Goal: Navigation & Orientation: Find specific page/section

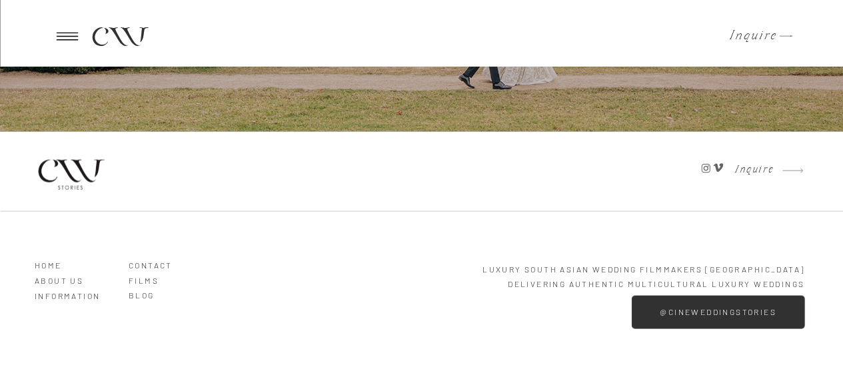
scroll to position [3961, 0]
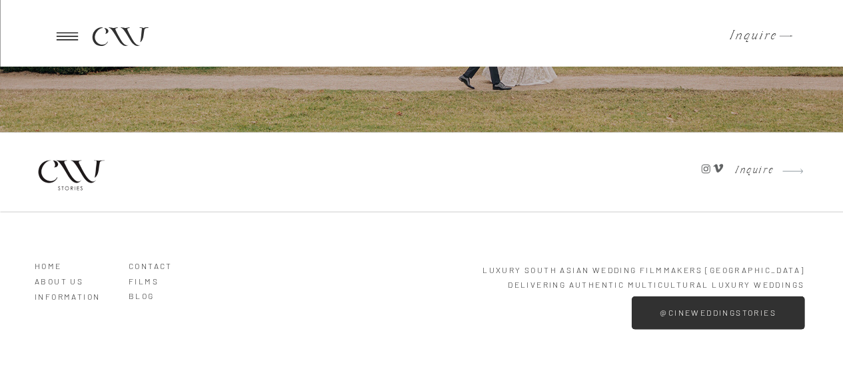
click at [53, 33] on icon at bounding box center [67, 36] width 33 height 31
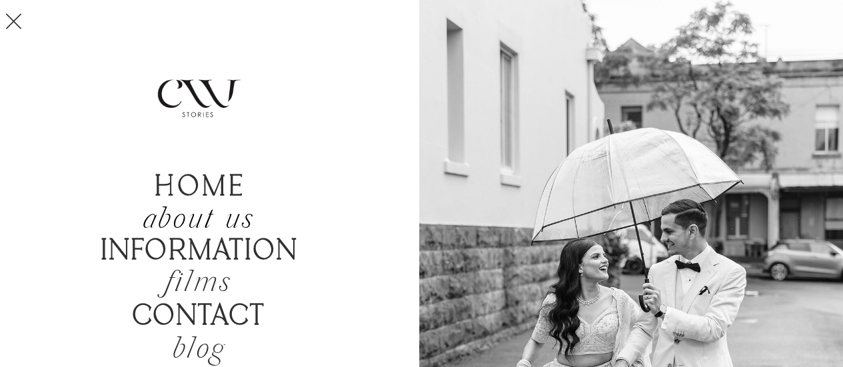
scroll to position [3983, 0]
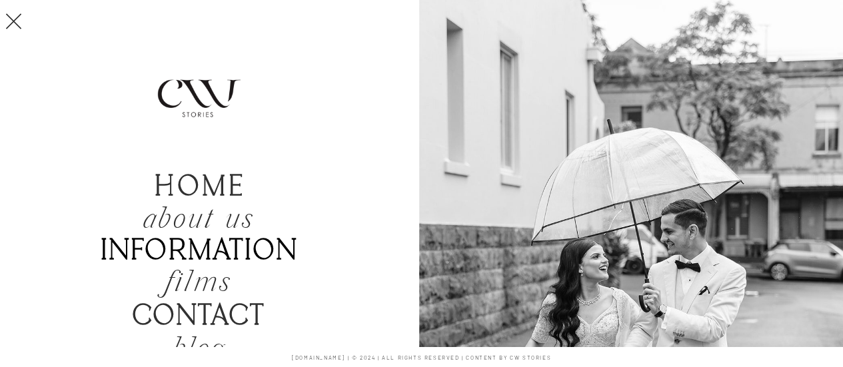
click at [191, 244] on b "Information" at bounding box center [200, 252] width 198 height 34
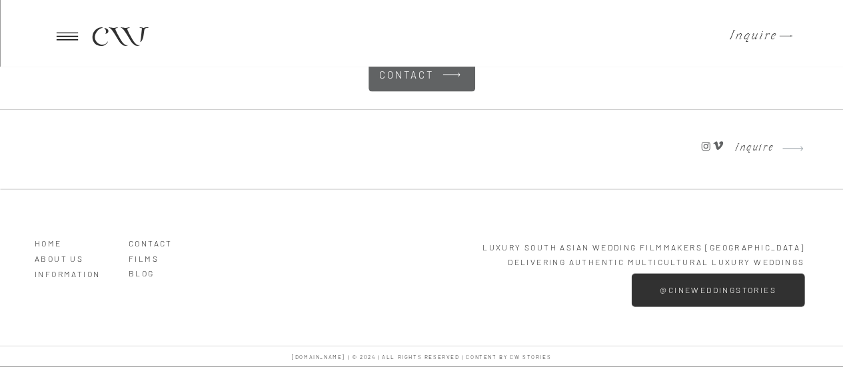
scroll to position [3957, 0]
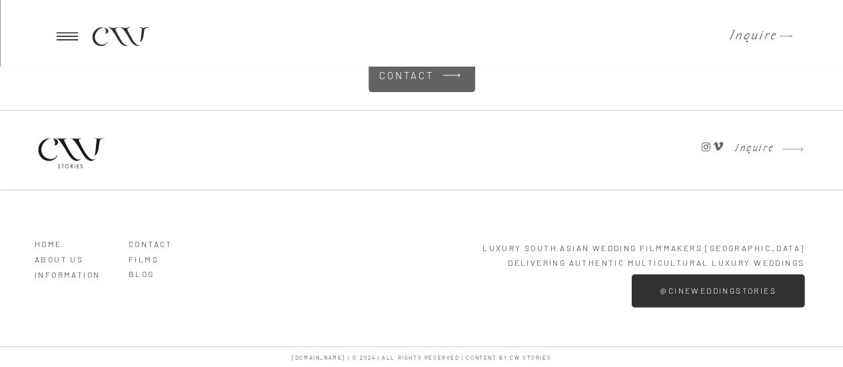
click at [61, 33] on icon at bounding box center [66, 37] width 21 height 8
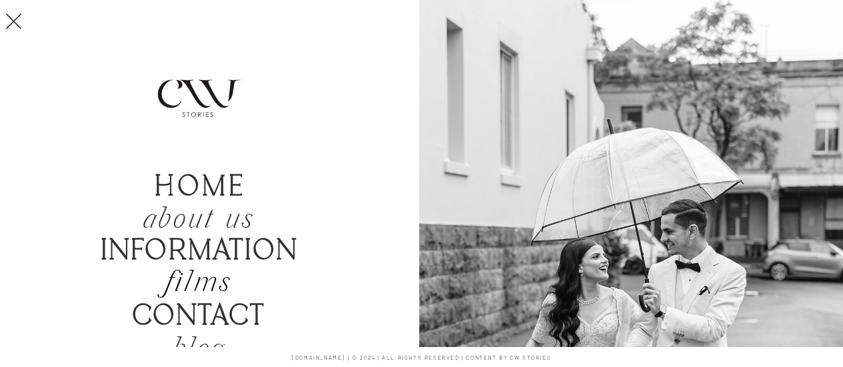
click at [180, 285] on h2 "films" at bounding box center [198, 284] width 127 height 31
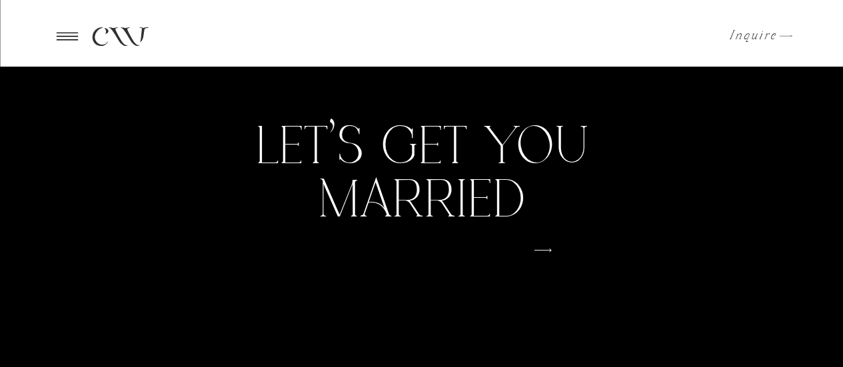
scroll to position [3051, 0]
